Goal: Information Seeking & Learning: Learn about a topic

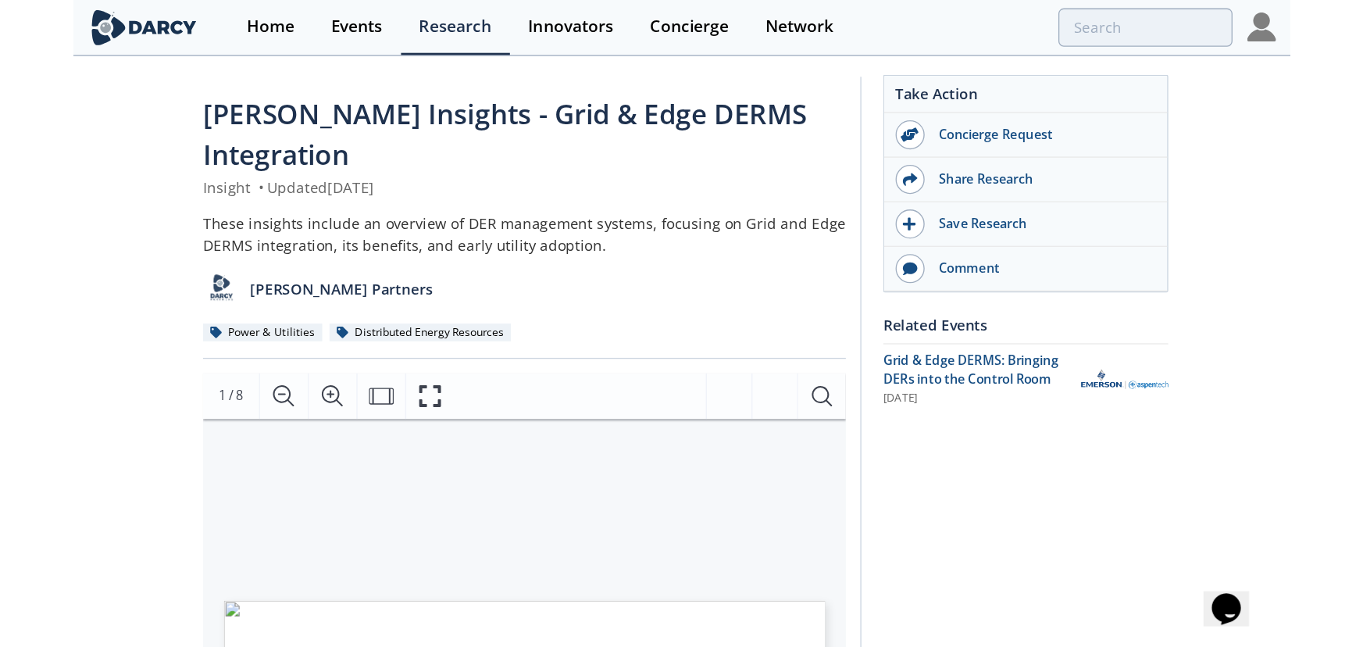
scroll to position [212, 0]
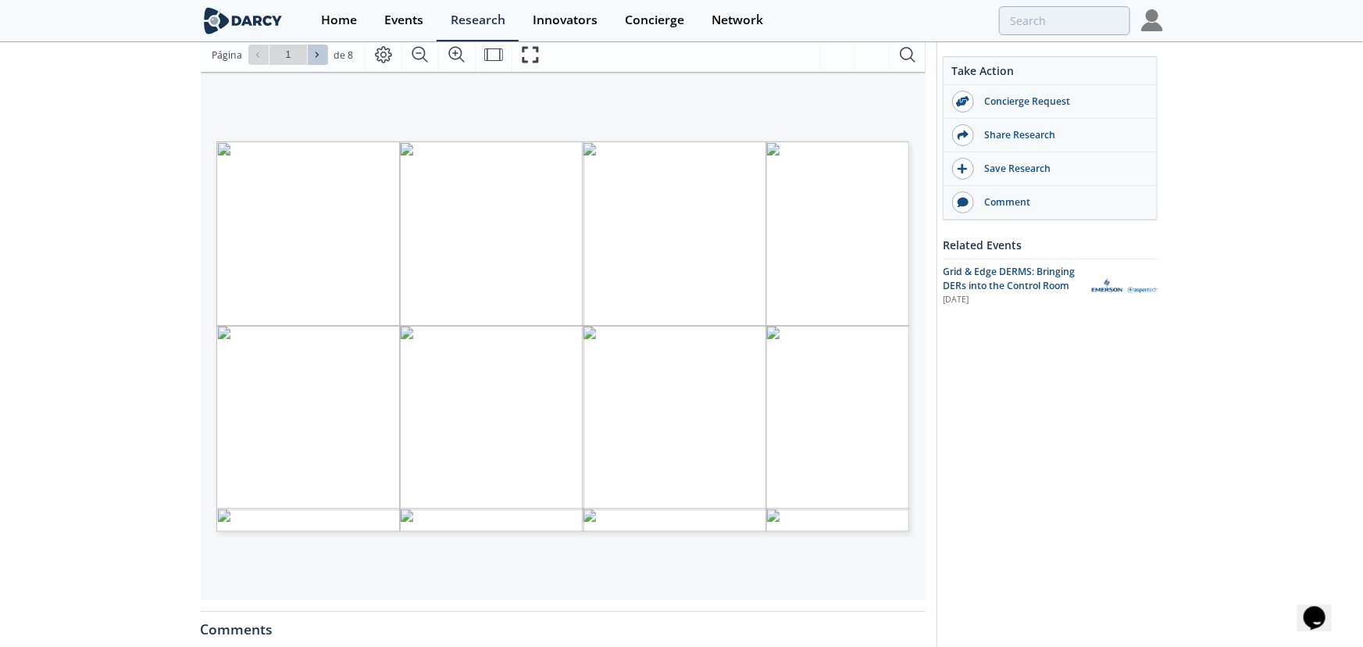
click at [312, 50] on icon at bounding box center [316, 54] width 9 height 9
type input "2"
click at [316, 50] on icon at bounding box center [316, 54] width 9 height 9
type input "3"
click at [308, 51] on button at bounding box center [318, 55] width 20 height 20
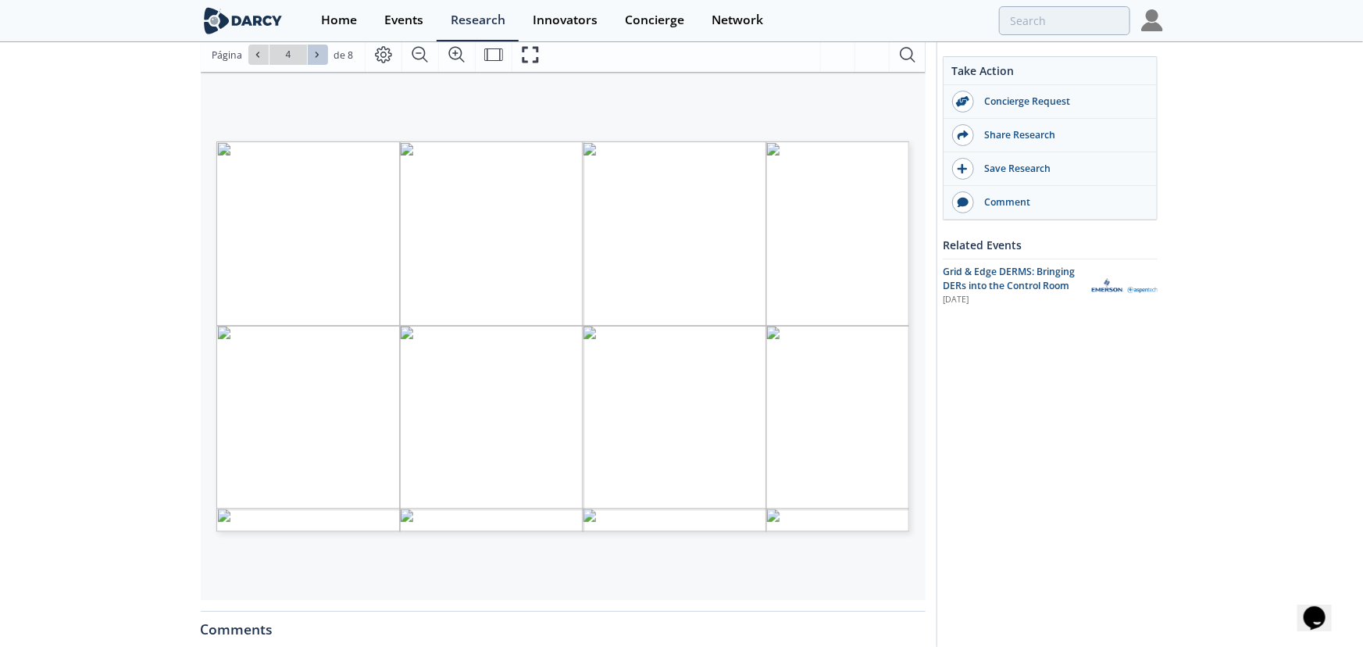
click at [312, 50] on icon at bounding box center [316, 54] width 9 height 9
click at [312, 56] on icon at bounding box center [316, 54] width 9 height 9
type input "8"
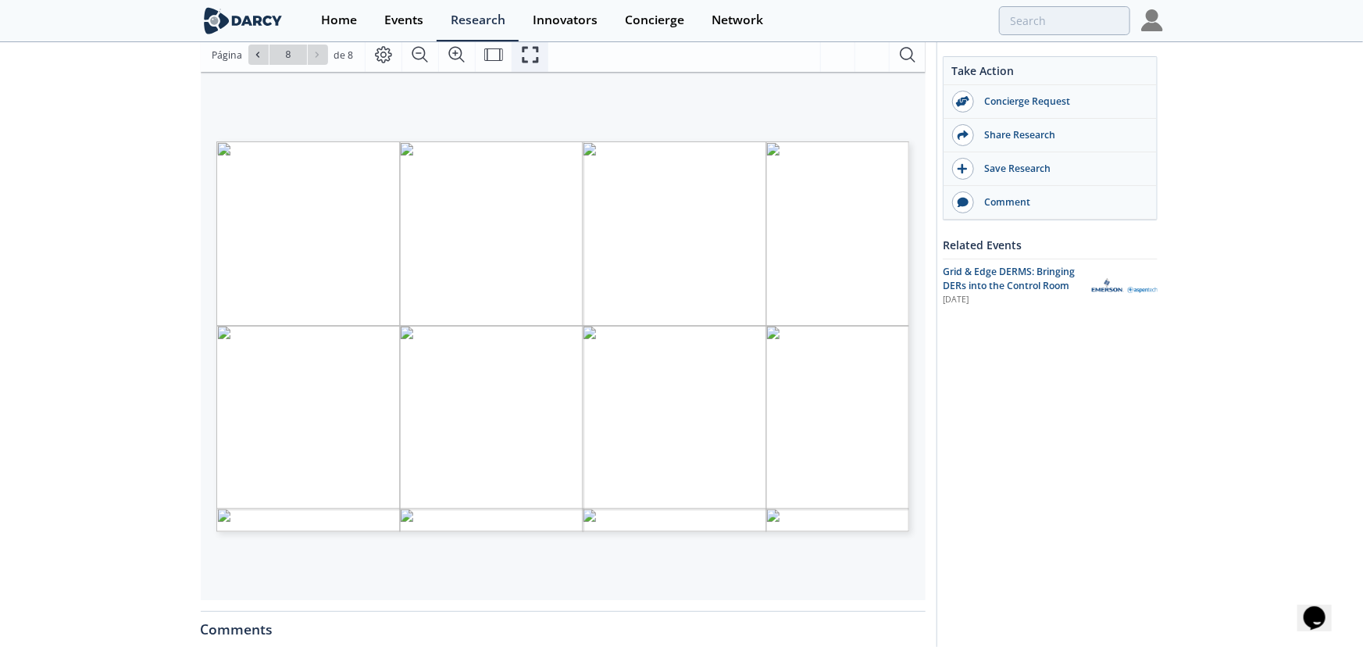
click at [531, 51] on icon "Fullscreen" at bounding box center [530, 54] width 19 height 19
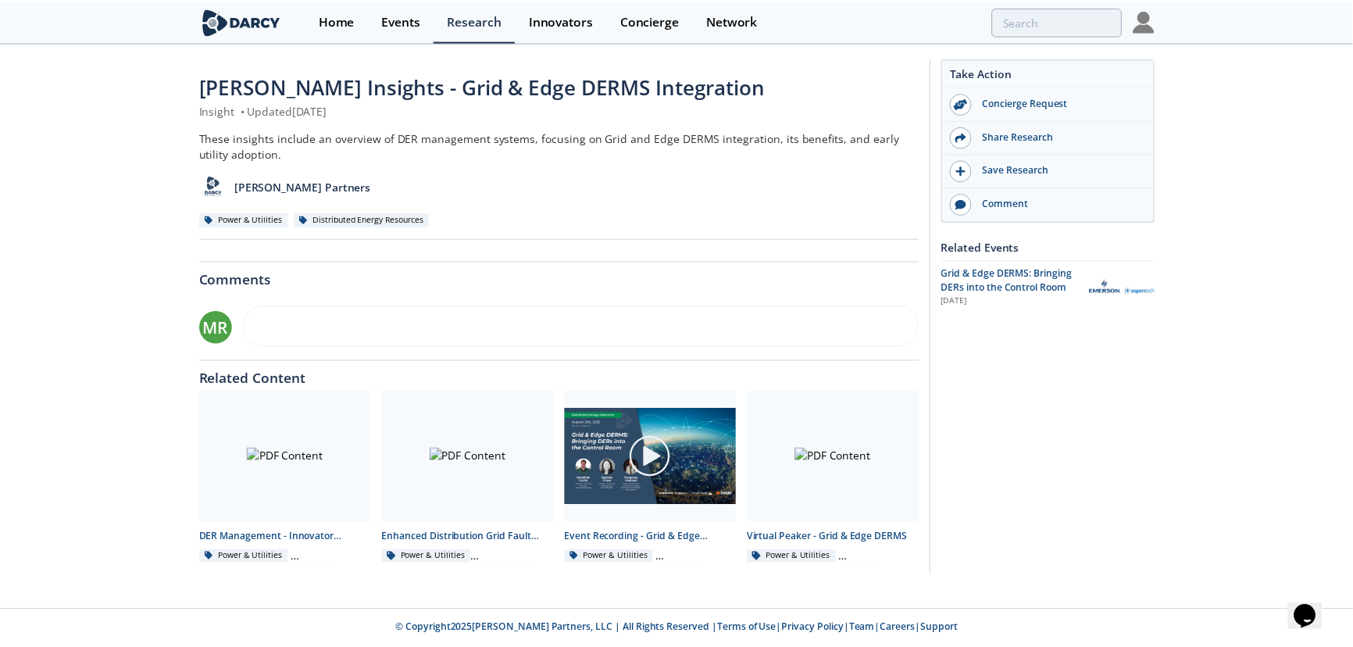
scroll to position [0, 0]
